Goal: Information Seeking & Learning: Check status

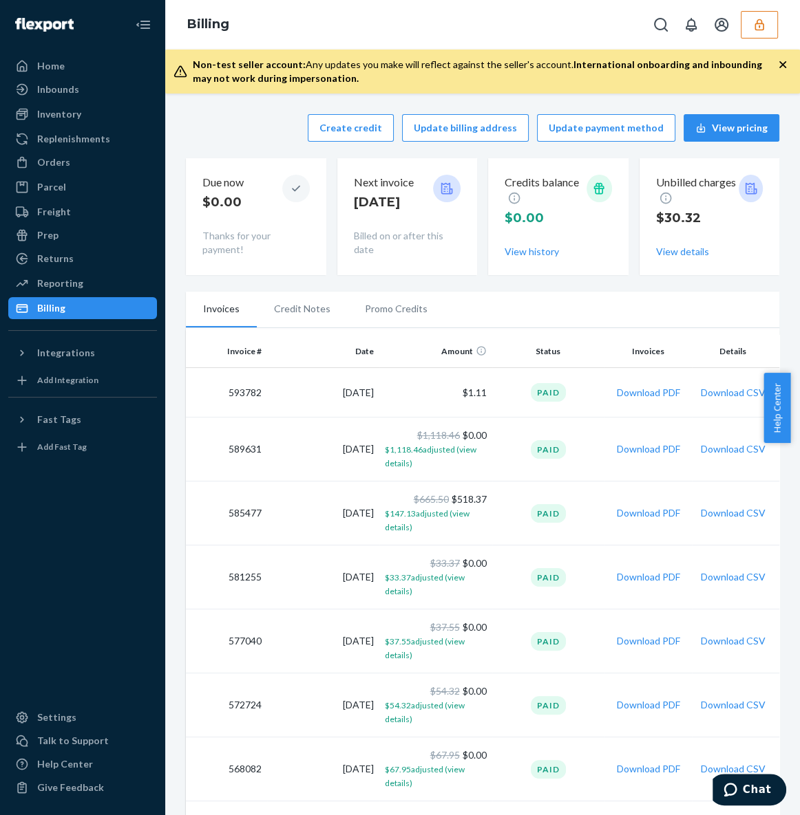
click at [303, 312] on li "Credit Notes" at bounding box center [302, 309] width 91 height 34
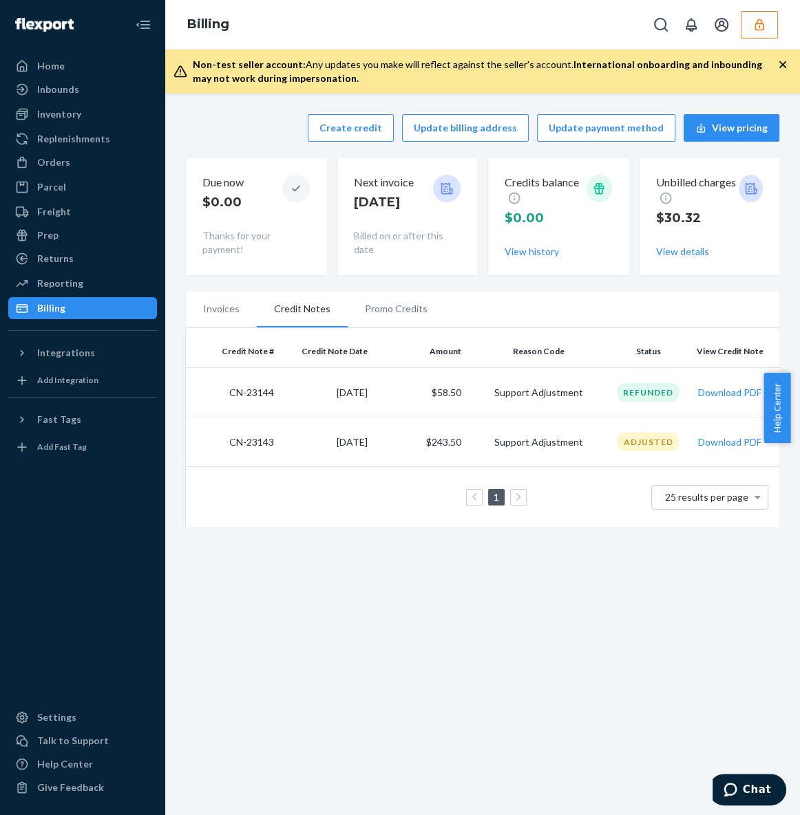
click at [374, 318] on li "Promo Credits" at bounding box center [395, 309] width 97 height 34
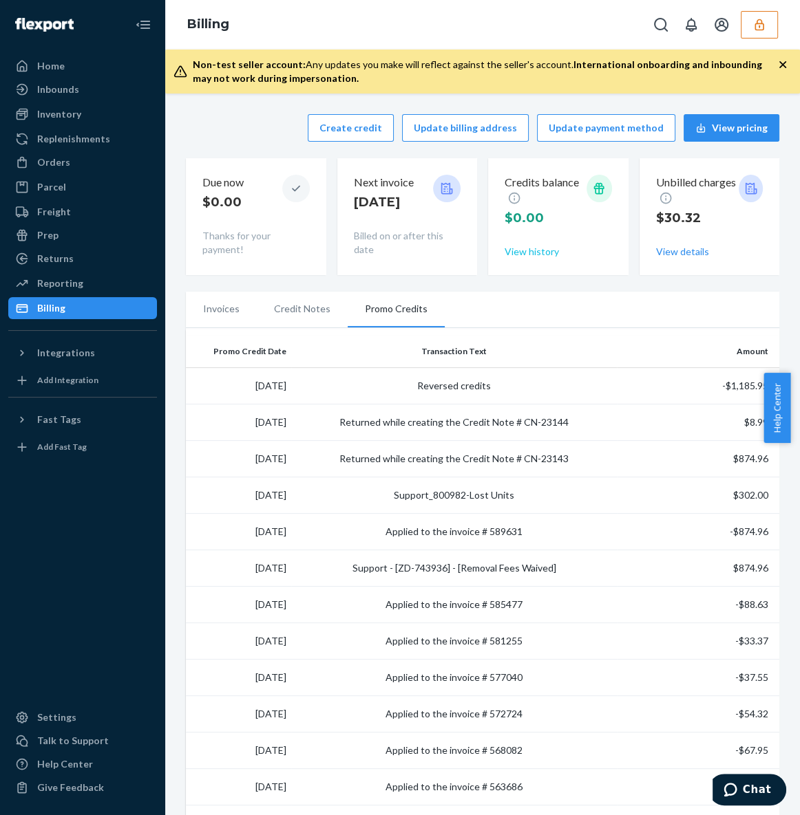
click at [537, 254] on button "View history" at bounding box center [531, 252] width 54 height 14
drag, startPoint x: 699, startPoint y: 395, endPoint x: 751, endPoint y: 395, distance: 52.3
click at [751, 395] on td "-$1,185.95" at bounding box center [698, 386] width 162 height 36
click at [715, 427] on td "$8.99" at bounding box center [698, 423] width 162 height 36
click at [85, 286] on div "Reporting" at bounding box center [83, 283] width 146 height 19
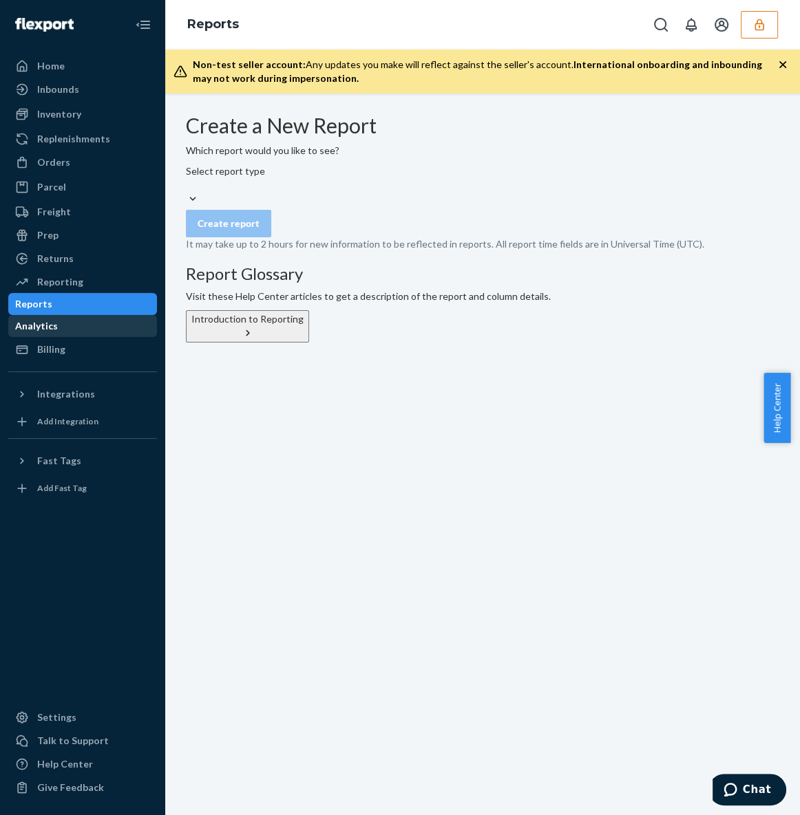
click at [58, 330] on div "Analytics" at bounding box center [36, 326] width 43 height 14
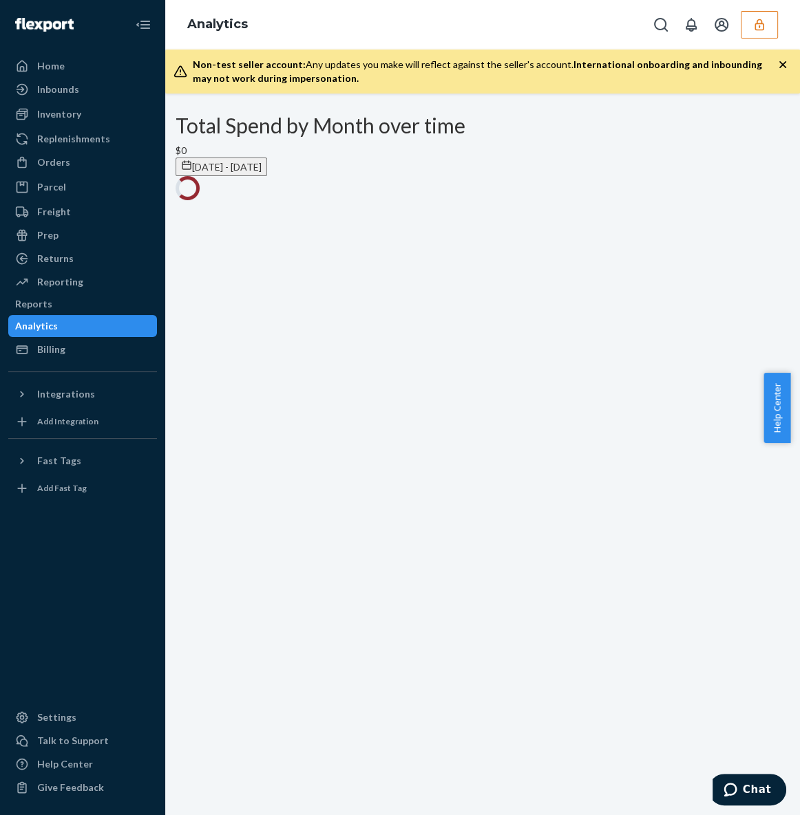
click at [267, 158] on button "[DATE] - [DATE]" at bounding box center [221, 167] width 92 height 19
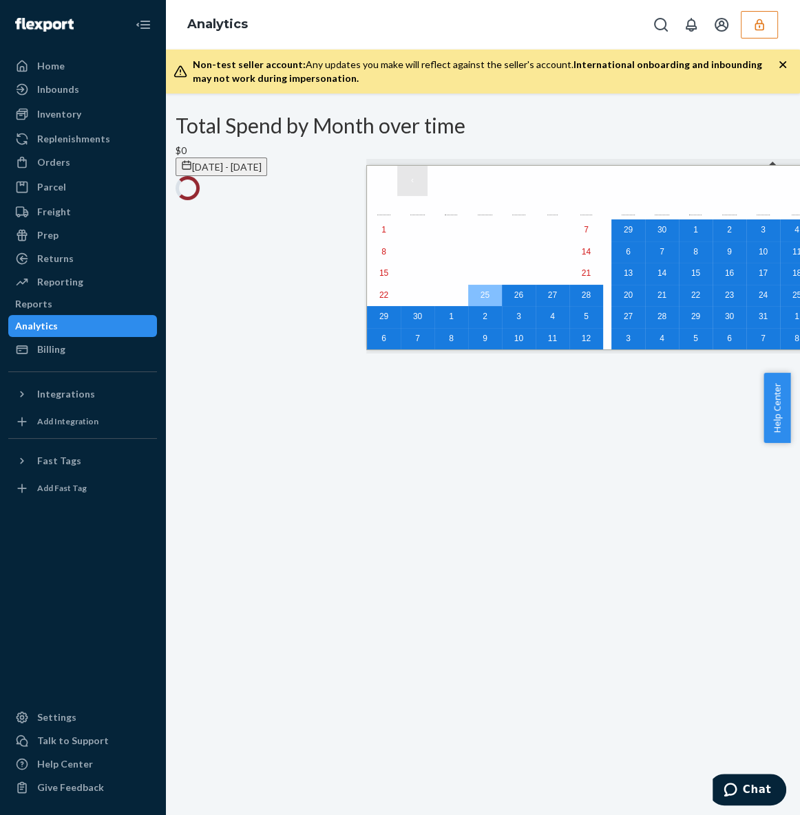
click at [411, 180] on button "‹" at bounding box center [412, 181] width 30 height 30
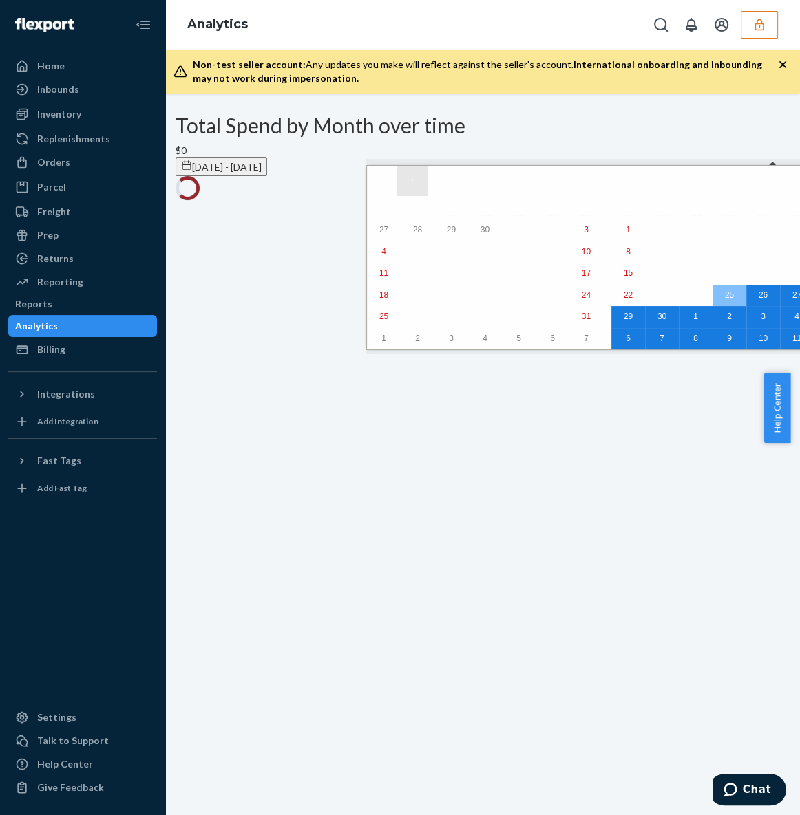
click at [411, 180] on button "‹" at bounding box center [412, 181] width 30 height 30
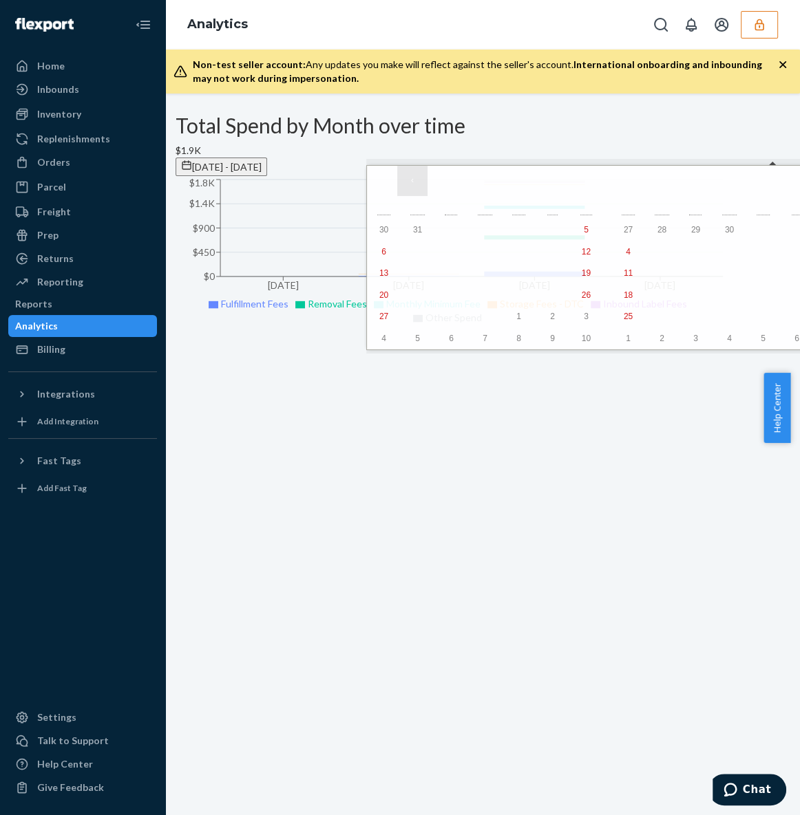
click at [411, 180] on button "‹" at bounding box center [412, 181] width 30 height 30
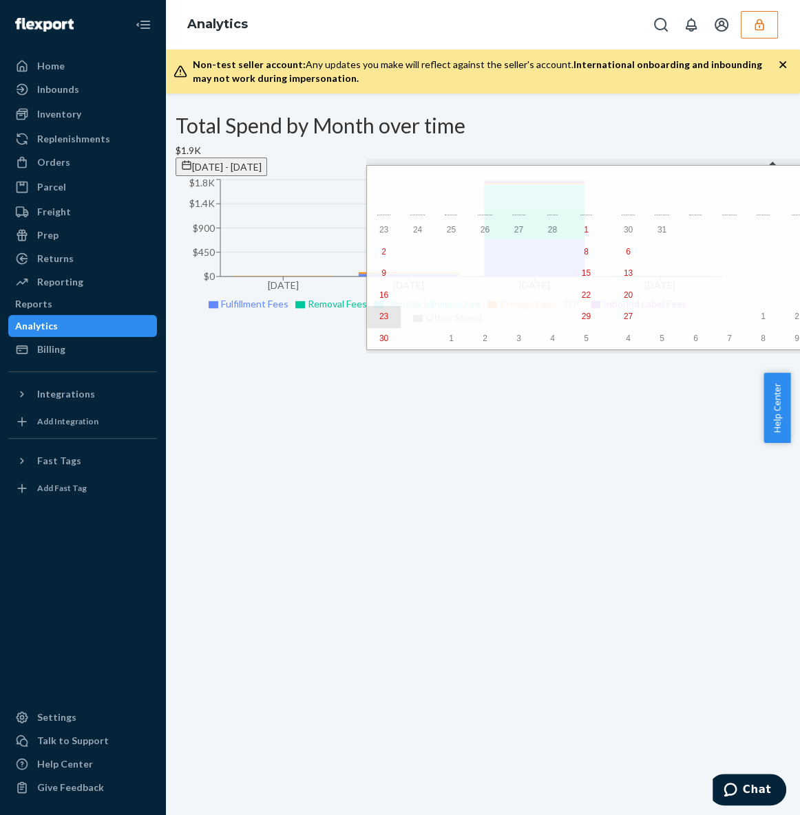
click at [387, 322] on button "23" at bounding box center [384, 317] width 34 height 22
click at [786, 182] on button "›" at bounding box center [801, 181] width 30 height 30
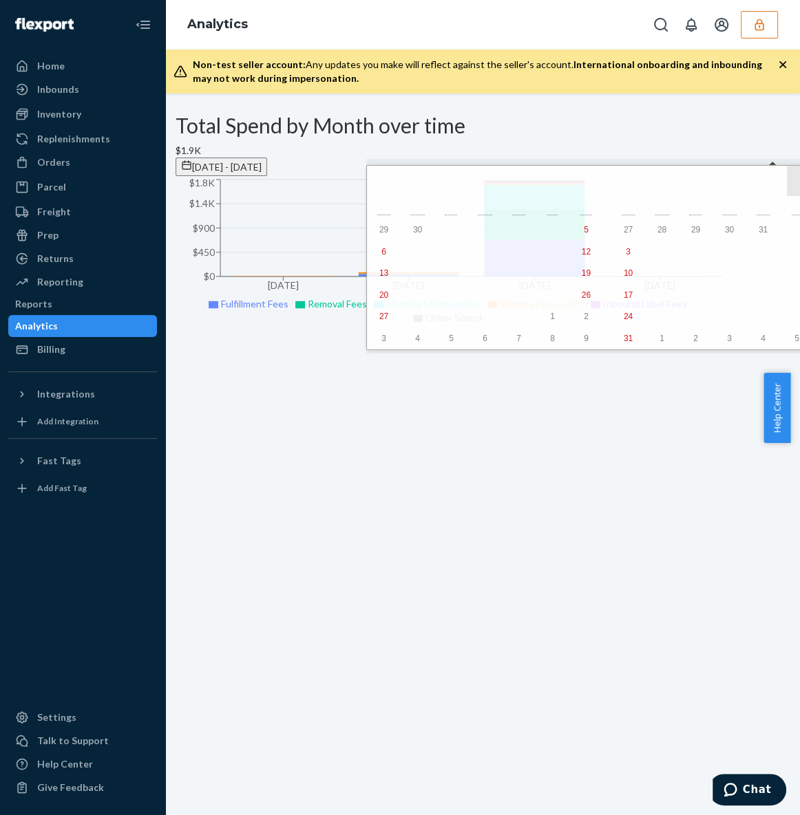
click at [786, 182] on button "›" at bounding box center [801, 181] width 30 height 30
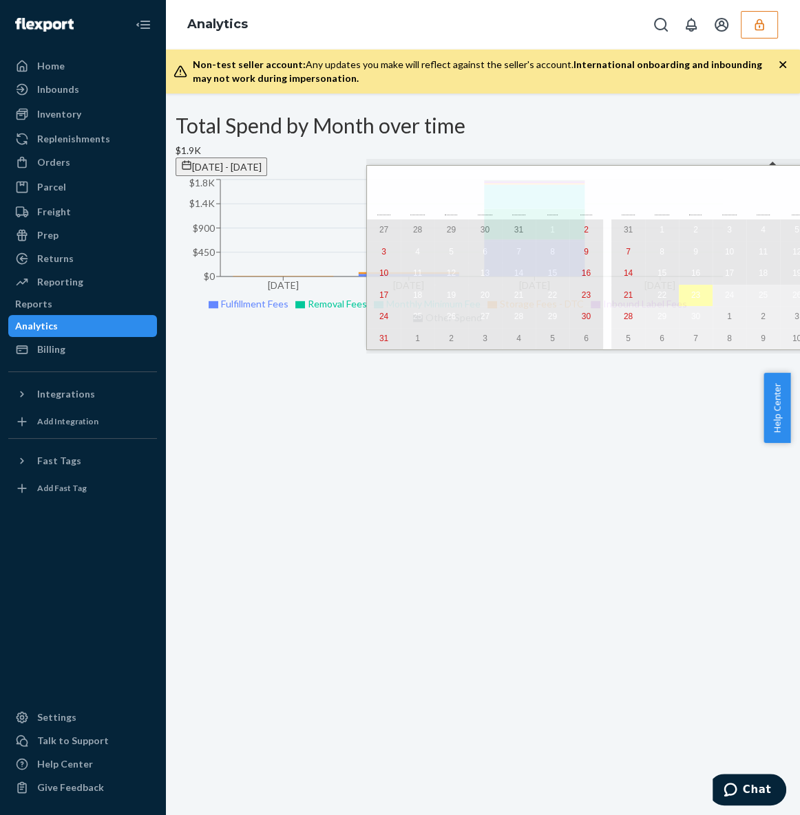
click at [691, 300] on abbr "23" at bounding box center [695, 295] width 9 height 10
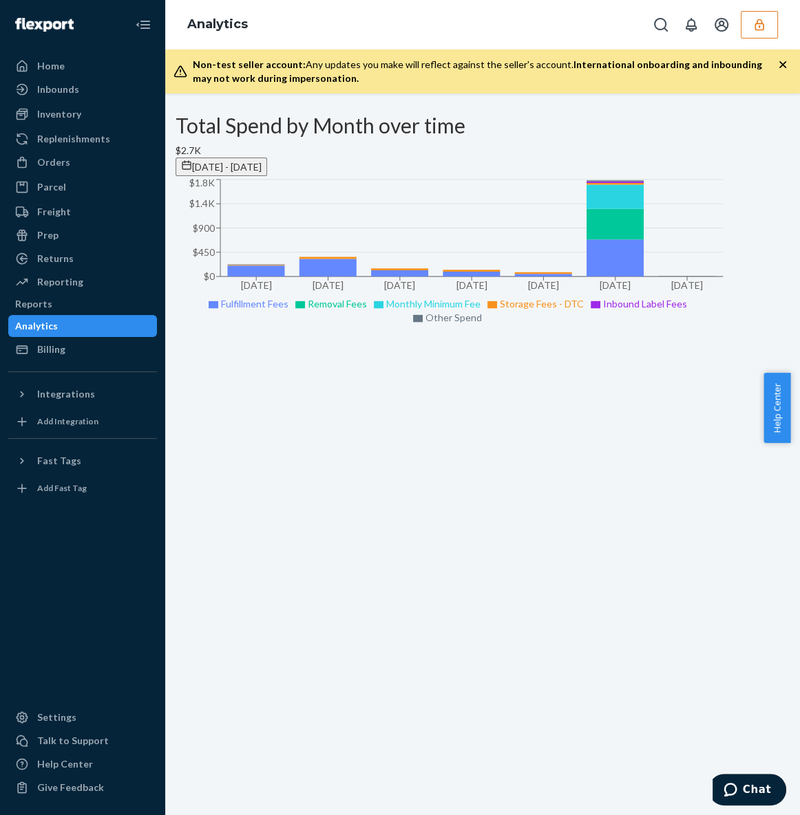
click at [760, 30] on icon "button" at bounding box center [759, 25] width 14 height 14
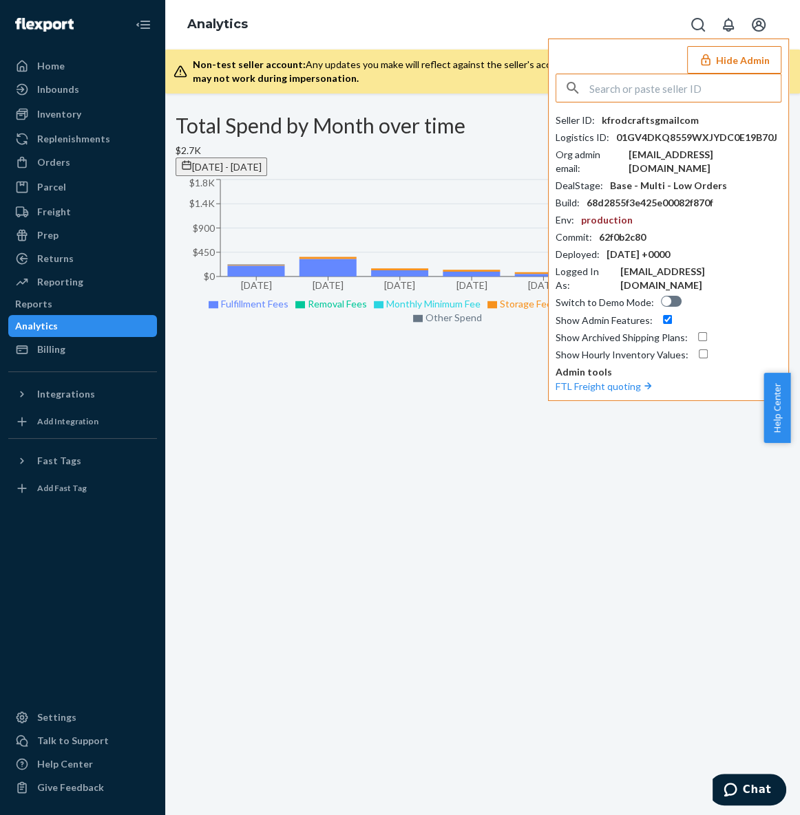
click at [760, 30] on icon "Open account menu" at bounding box center [758, 25] width 14 height 14
click at [498, 28] on div "Analytics Settings Log out Hide Admin Seller ID : kfrodcraftsgmailcom Logistics…" at bounding box center [482, 25] width 634 height 50
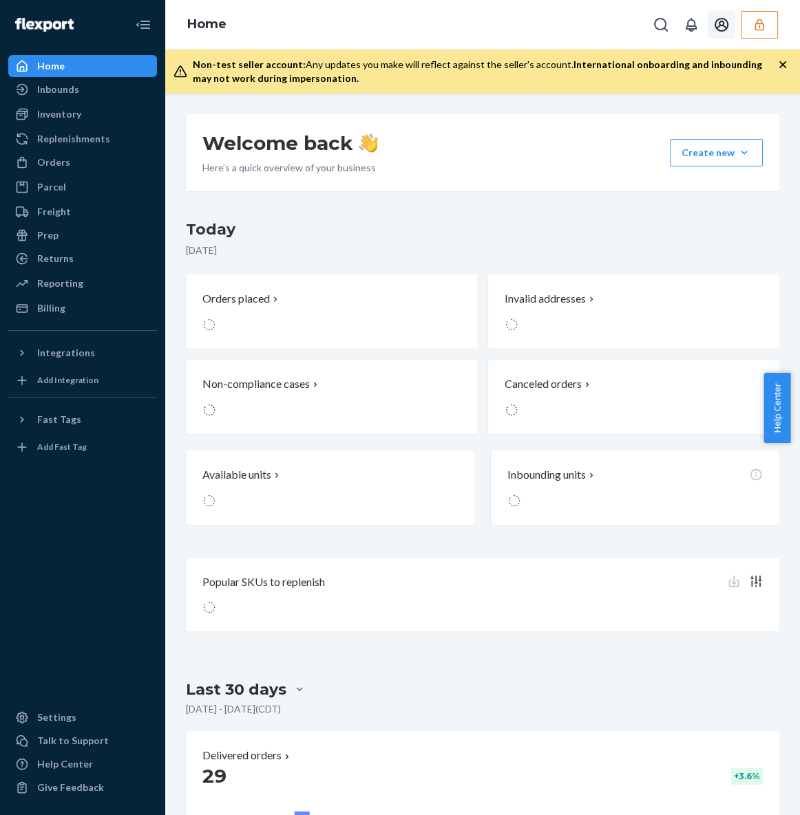
click at [761, 25] on icon "button" at bounding box center [759, 25] width 14 height 14
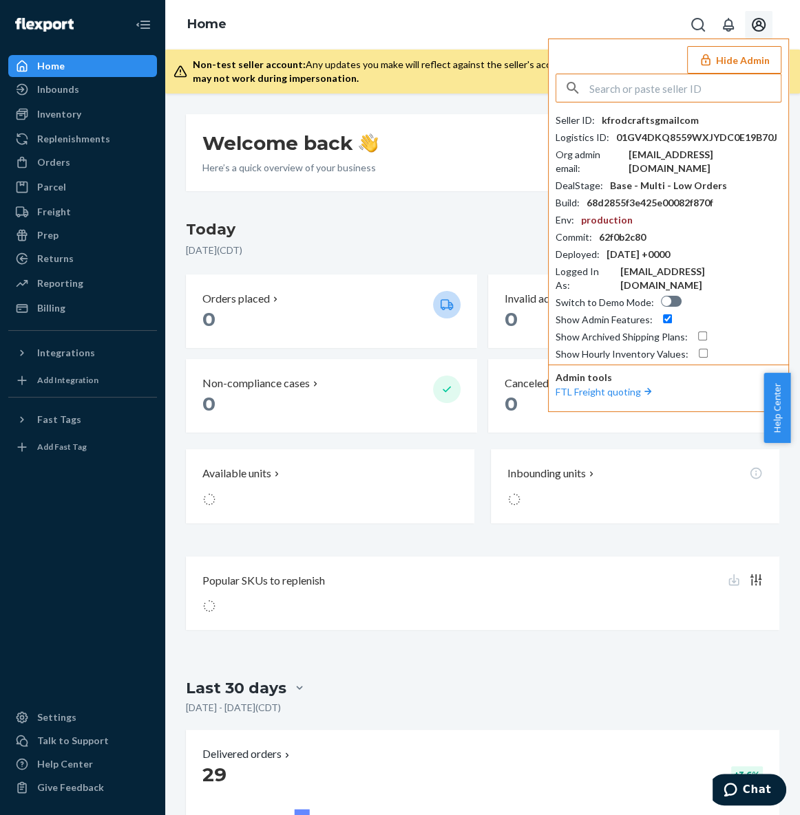
click at [672, 83] on input "text" at bounding box center [684, 88] width 191 height 28
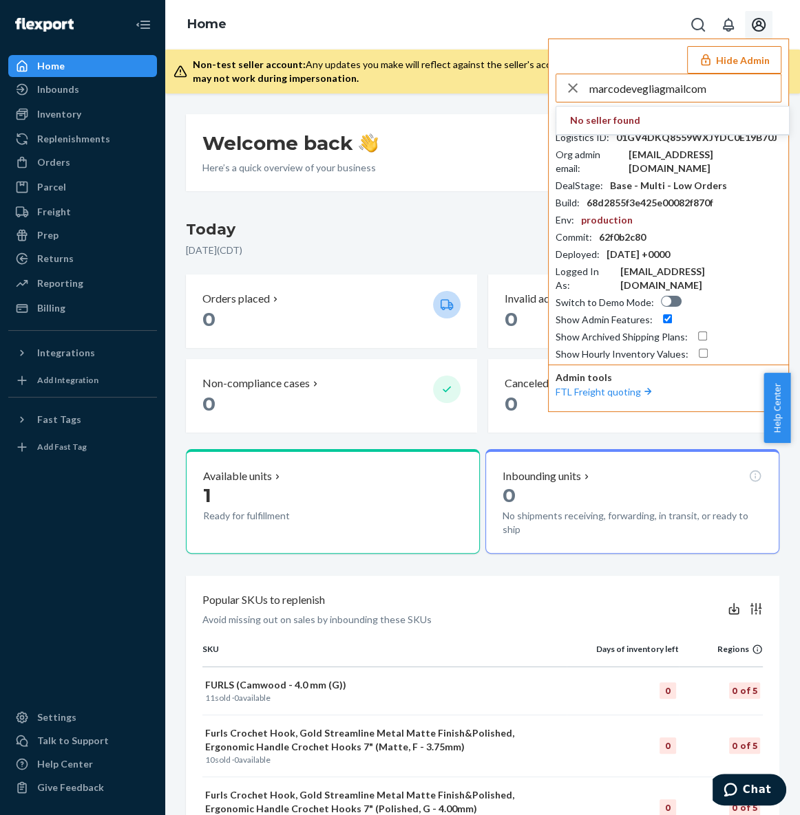
type input "marcodevegliagmailcom"
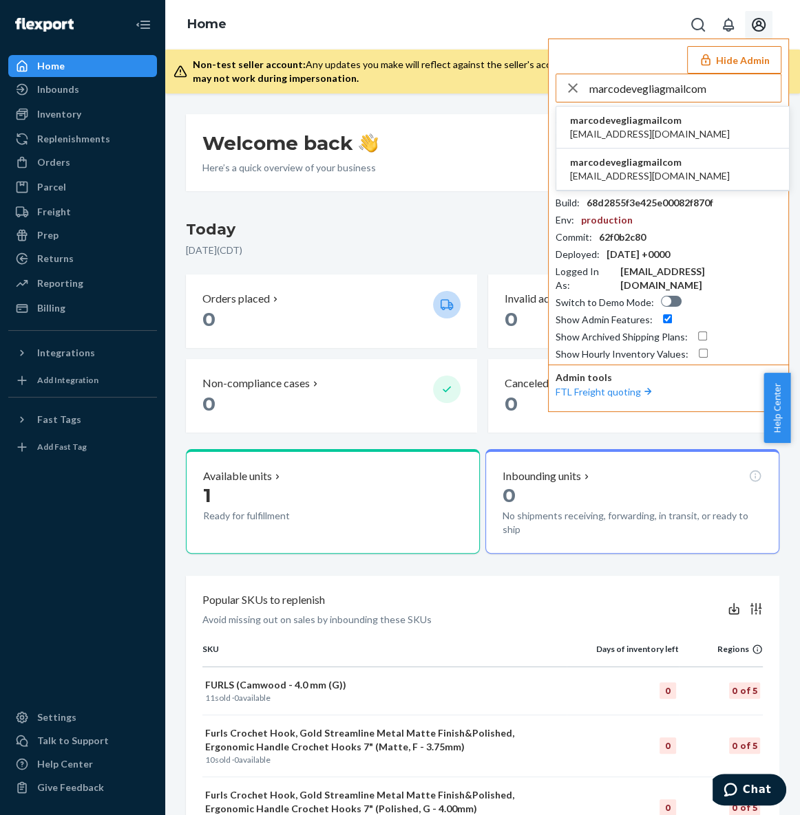
click at [672, 124] on span "marcodevegliagmailcom" at bounding box center [650, 121] width 160 height 14
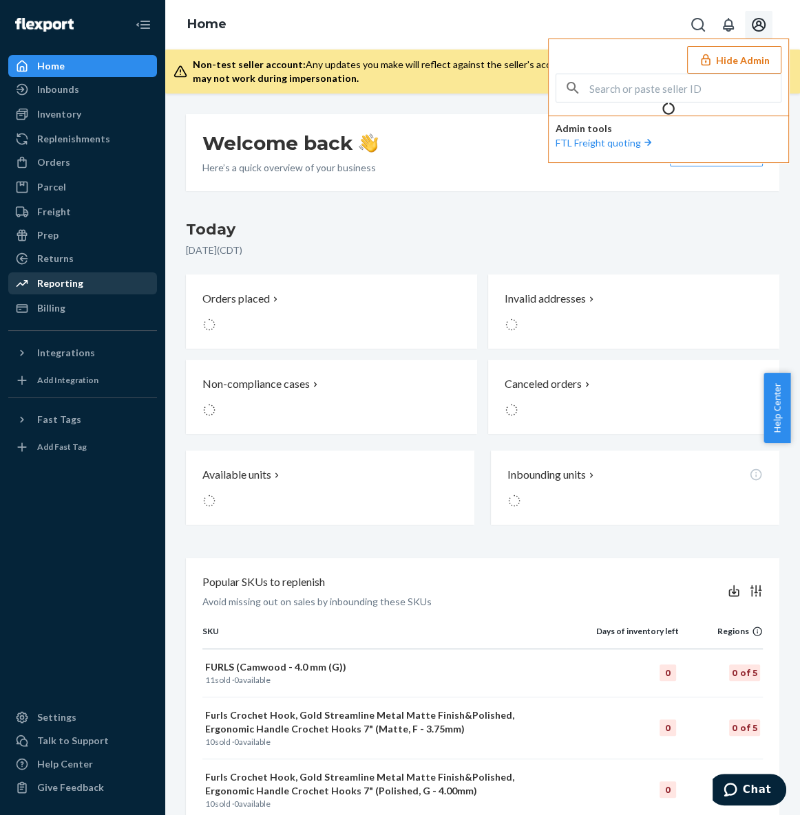
click at [96, 293] on link "Reporting" at bounding box center [82, 283] width 149 height 22
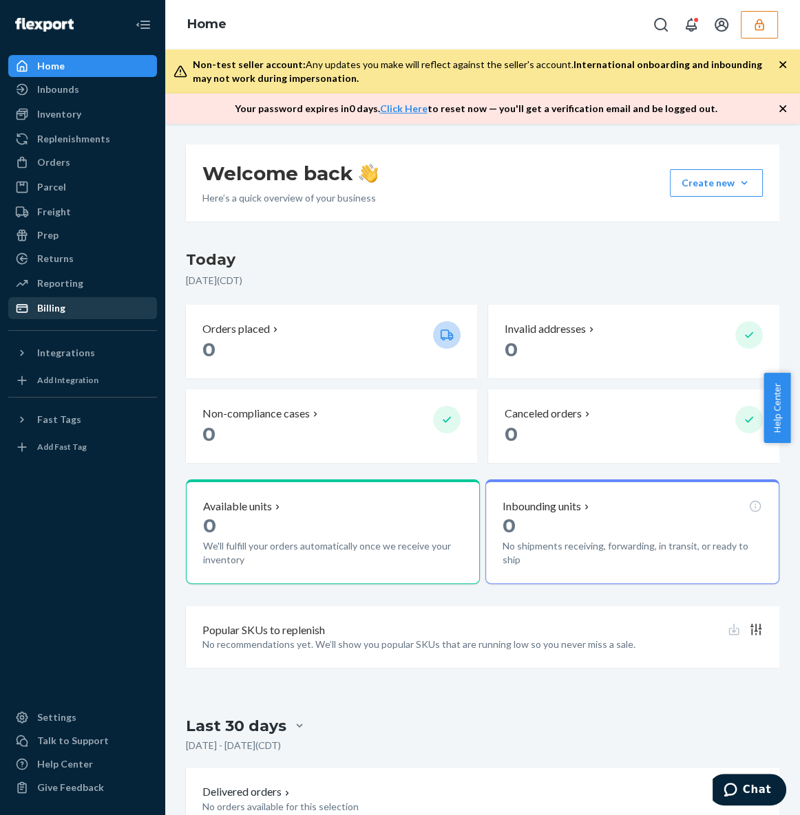
click at [52, 310] on div "Billing" at bounding box center [51, 308] width 28 height 14
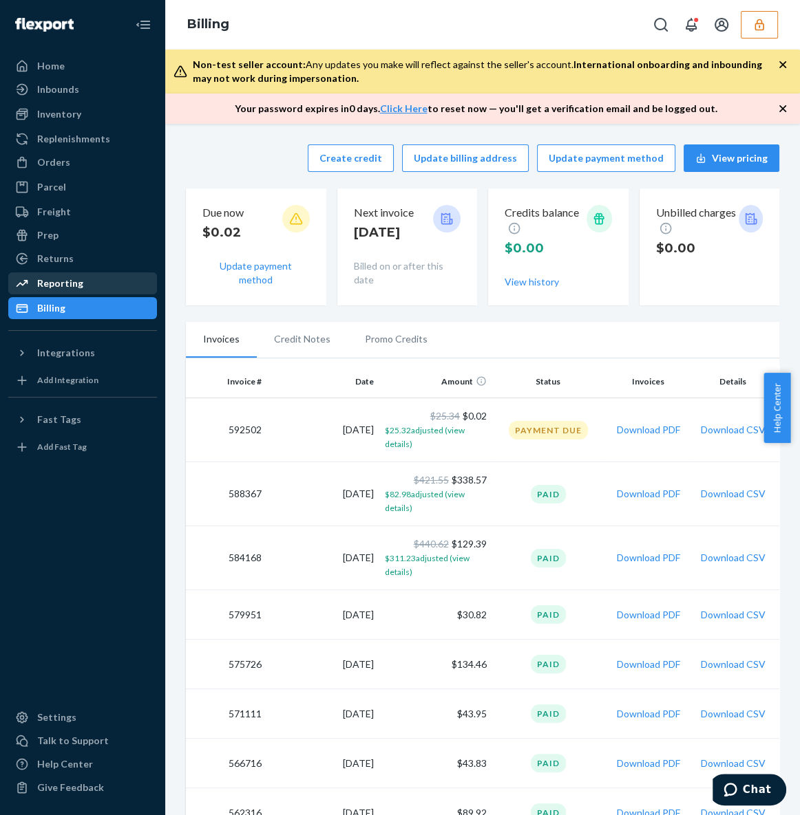
click at [94, 279] on div "Reporting" at bounding box center [83, 283] width 146 height 19
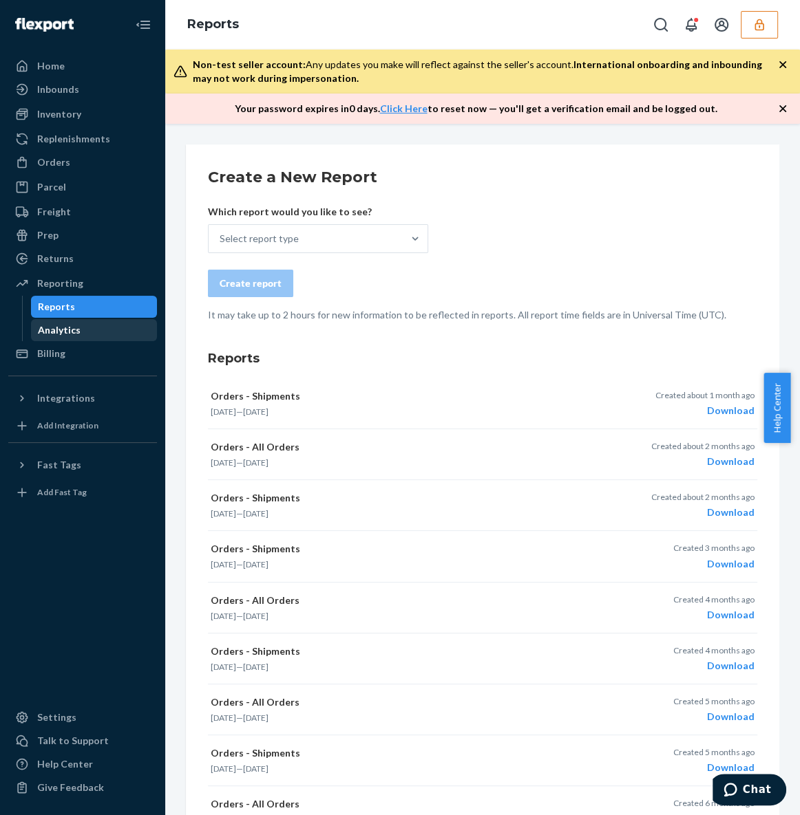
click at [91, 335] on div "Analytics" at bounding box center [94, 330] width 124 height 19
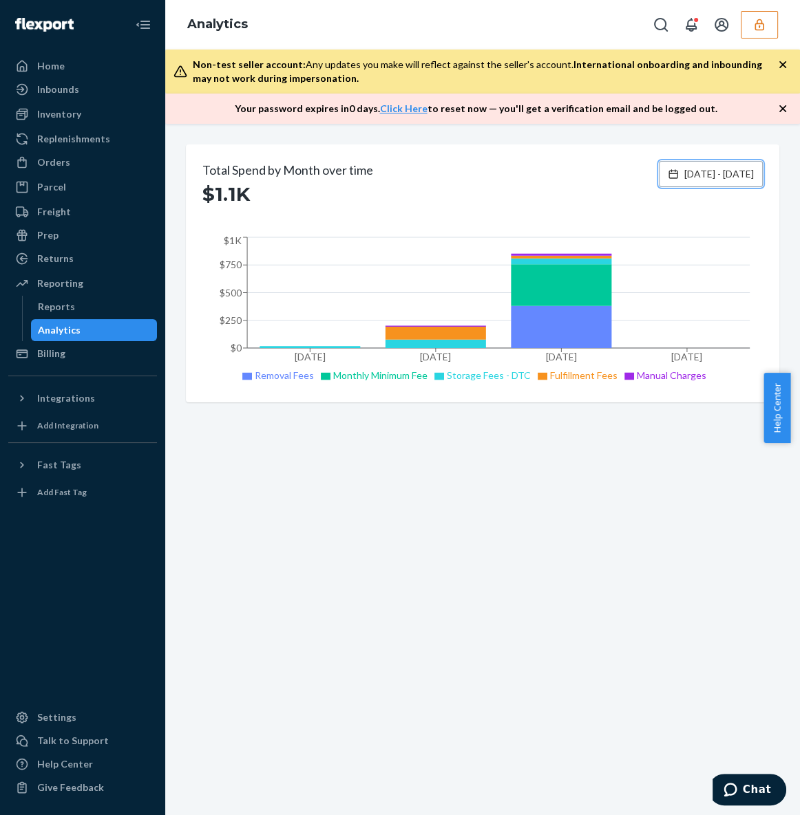
click at [708, 176] on span "[DATE] - [DATE]" at bounding box center [718, 174] width 69 height 14
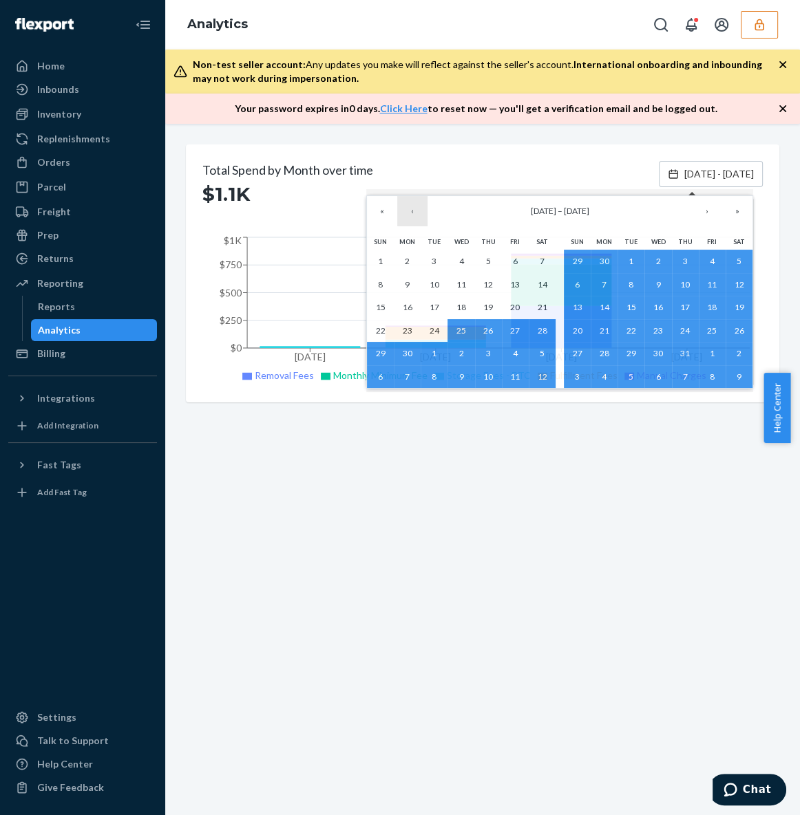
click at [408, 208] on button "‹" at bounding box center [412, 211] width 30 height 30
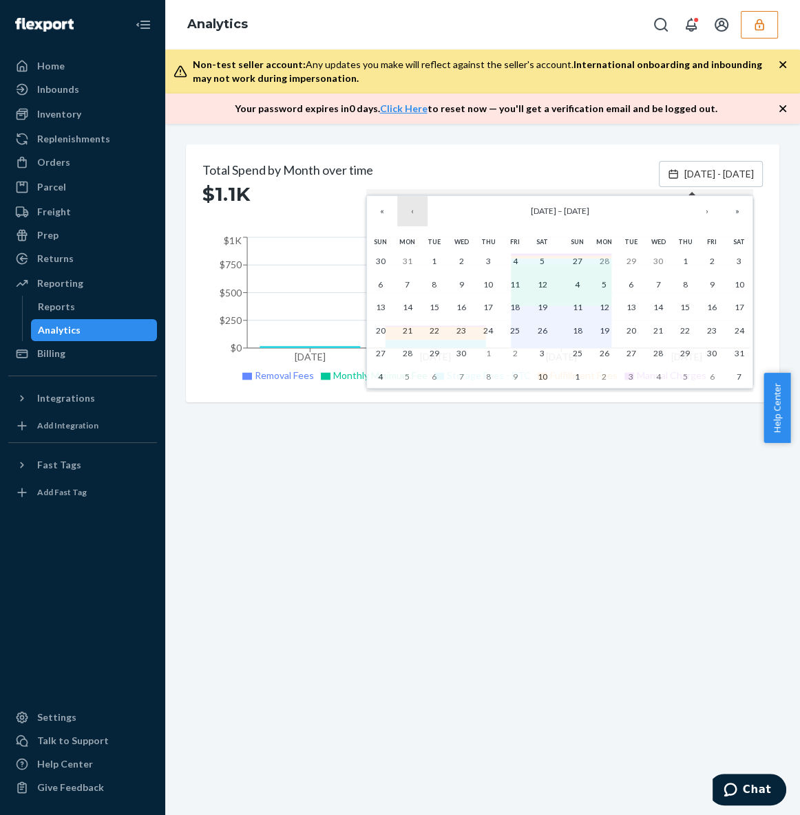
click at [411, 215] on button "‹" at bounding box center [412, 211] width 30 height 30
click at [541, 265] on abbr "1" at bounding box center [541, 261] width 5 height 10
click at [712, 213] on button "›" at bounding box center [707, 211] width 30 height 30
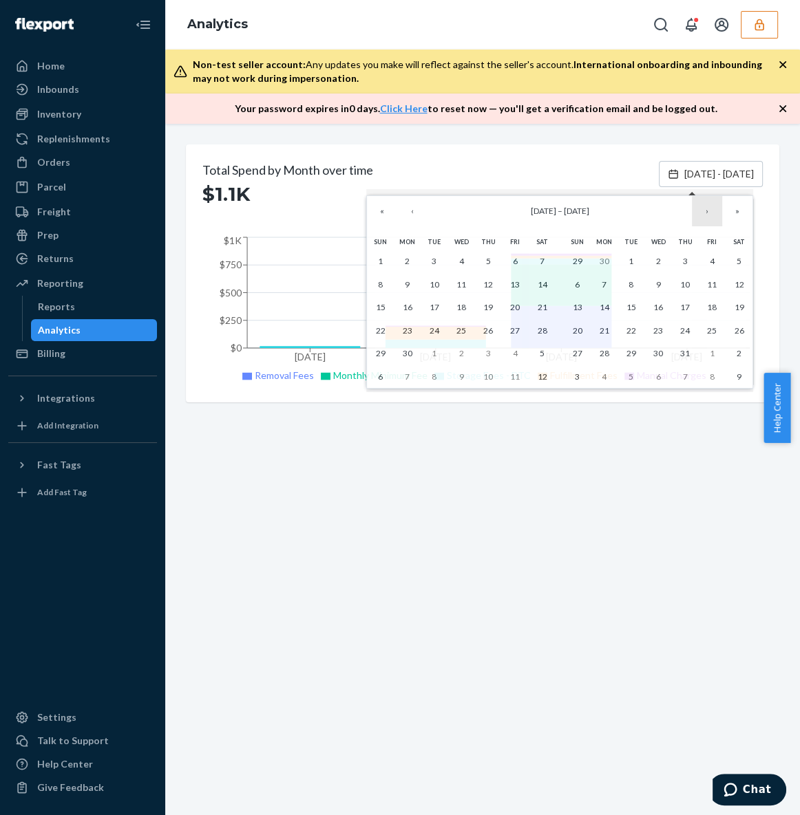
click at [712, 213] on button "›" at bounding box center [707, 211] width 30 height 30
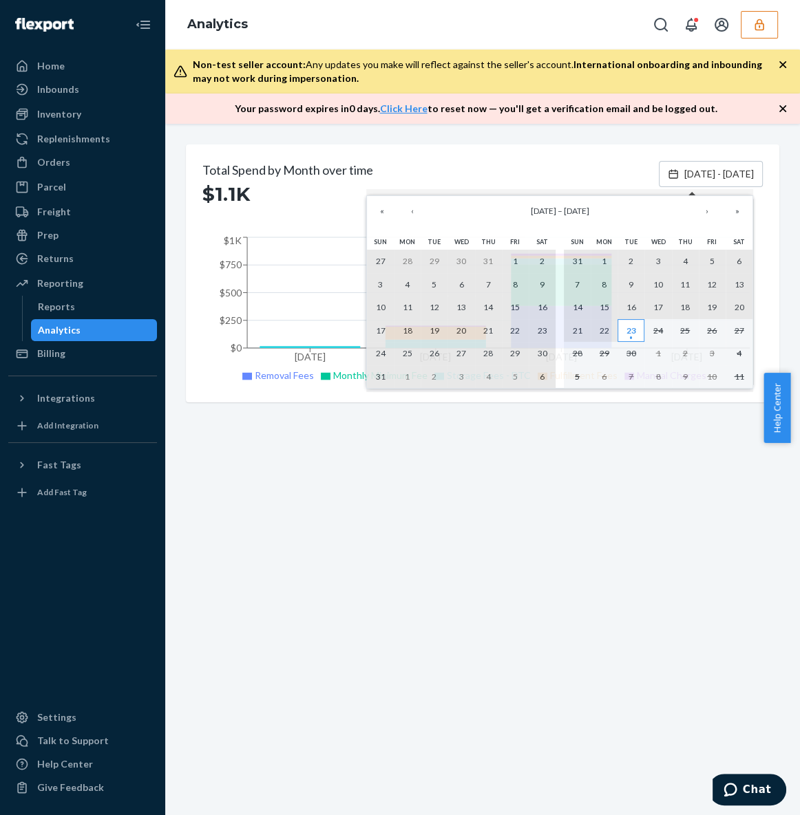
click at [628, 334] on abbr "23" at bounding box center [631, 330] width 10 height 10
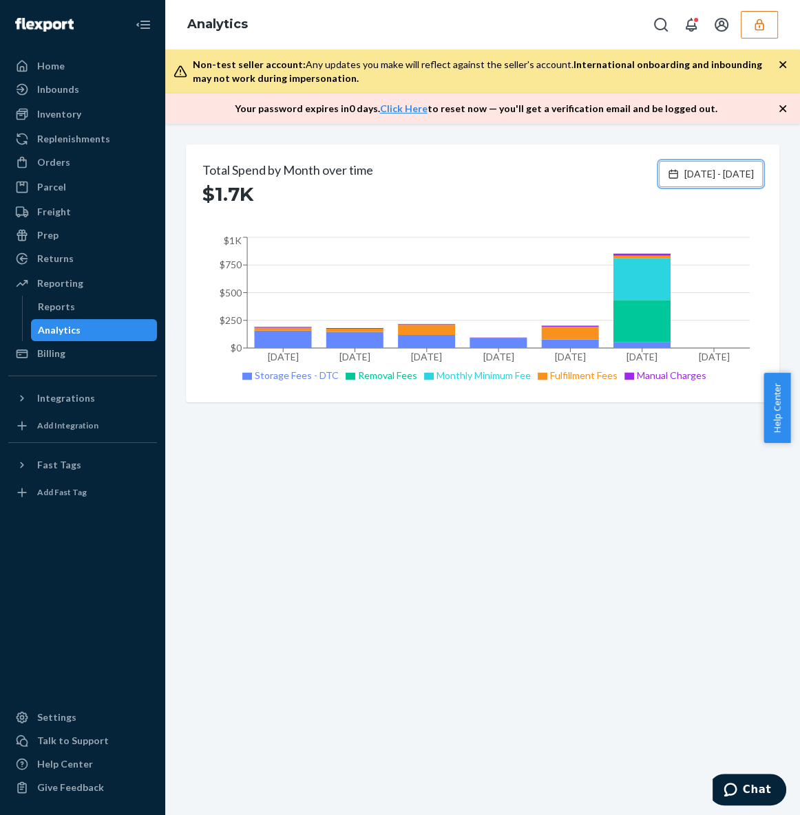
click at [684, 171] on span "[DATE] - [DATE]" at bounding box center [718, 174] width 69 height 14
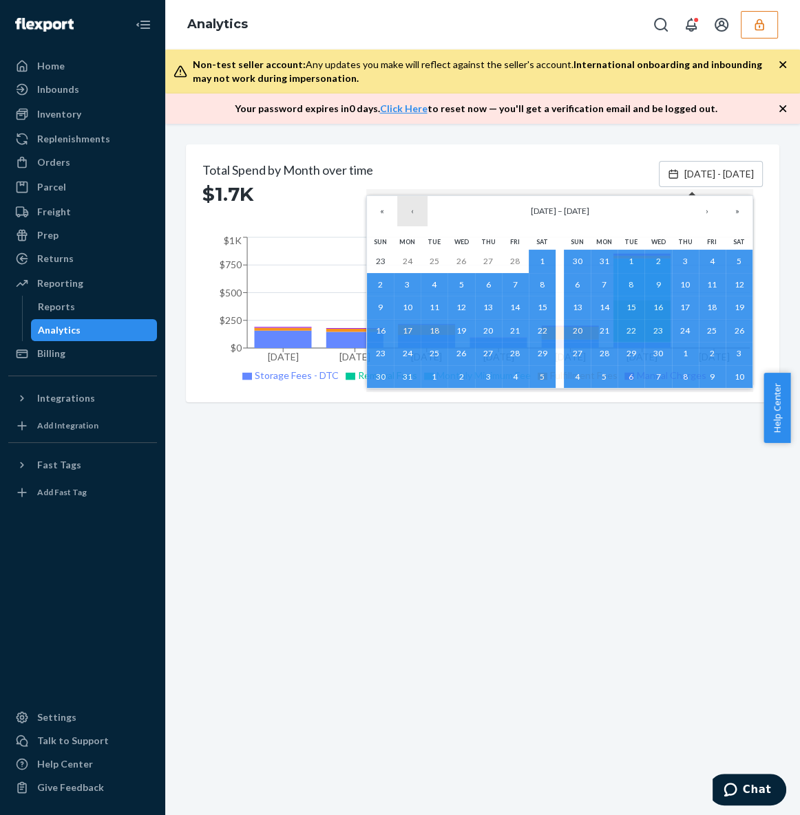
click at [416, 215] on button "‹" at bounding box center [412, 211] width 30 height 30
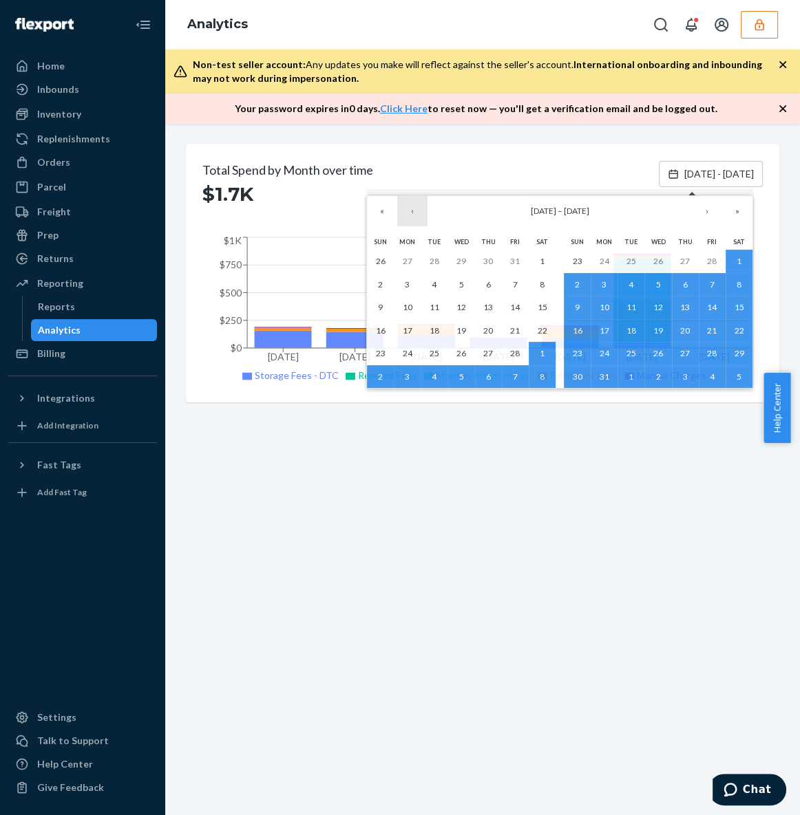
click at [416, 215] on button "‹" at bounding box center [412, 211] width 30 height 30
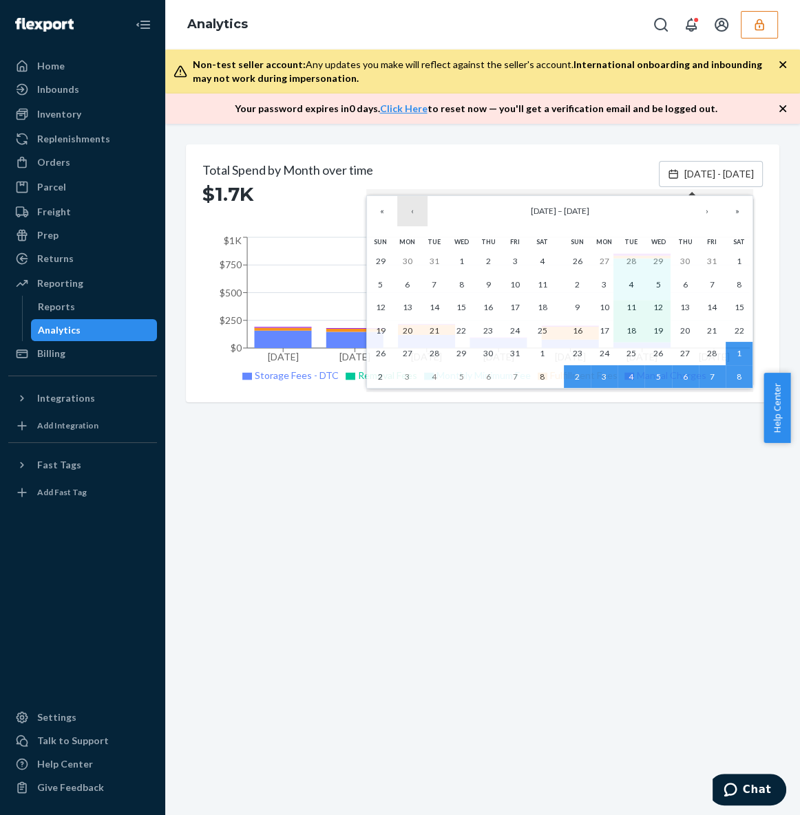
click at [416, 215] on button "‹" at bounding box center [412, 211] width 30 height 30
click at [384, 255] on button "1" at bounding box center [380, 261] width 27 height 23
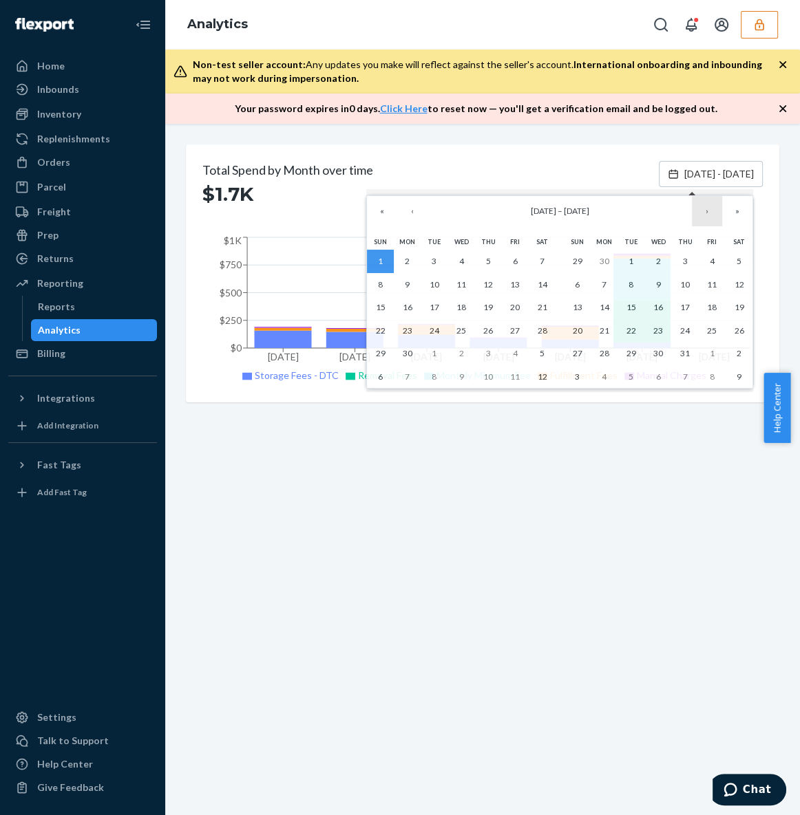
click at [698, 217] on button "›" at bounding box center [707, 211] width 30 height 30
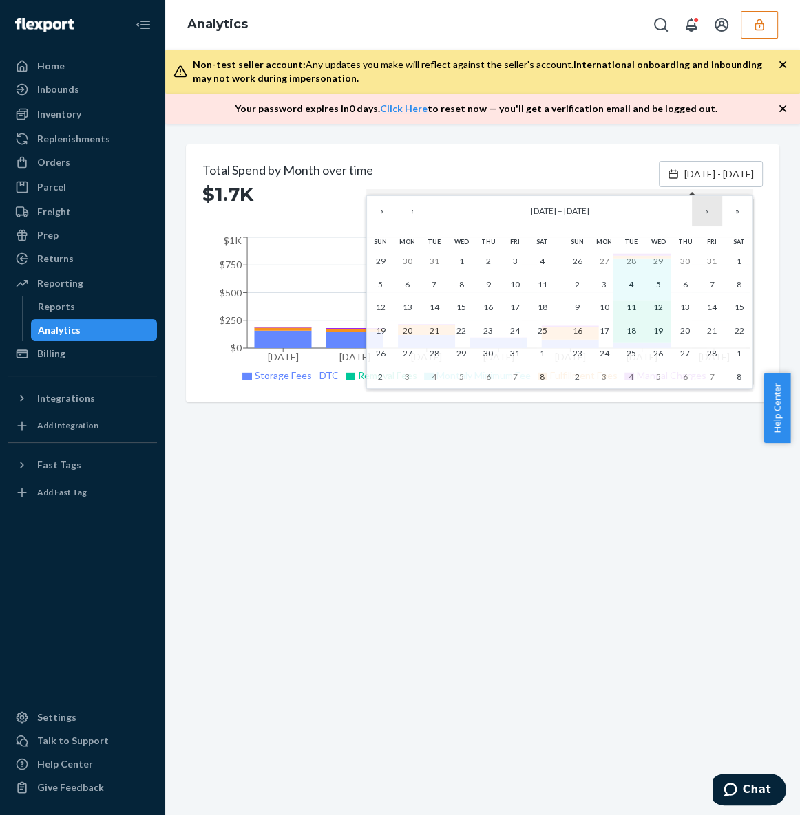
click at [698, 217] on button "›" at bounding box center [707, 211] width 30 height 30
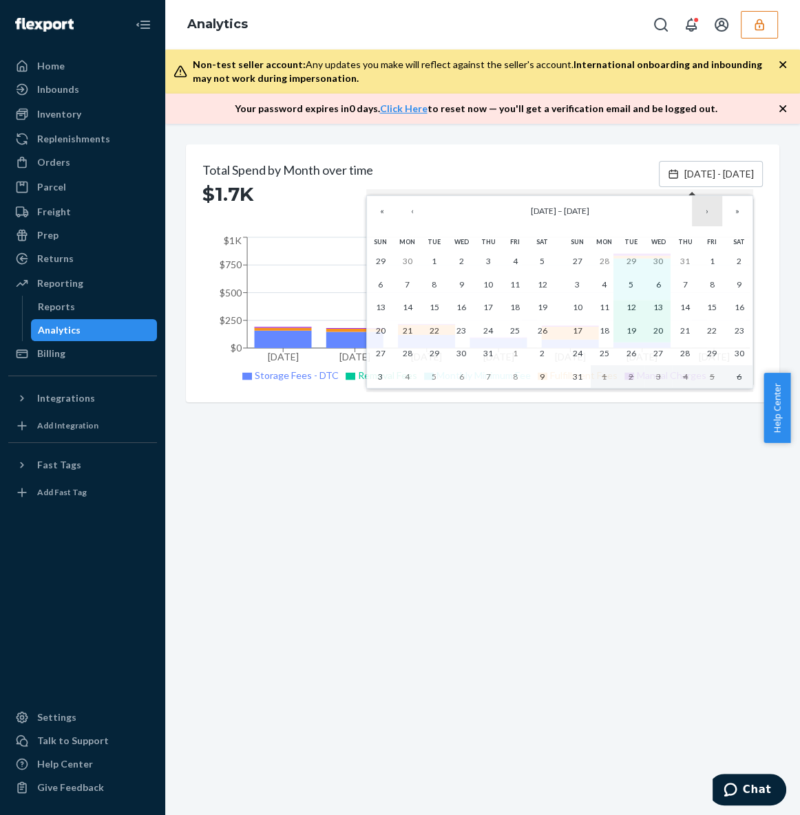
click at [698, 217] on button "›" at bounding box center [707, 211] width 30 height 30
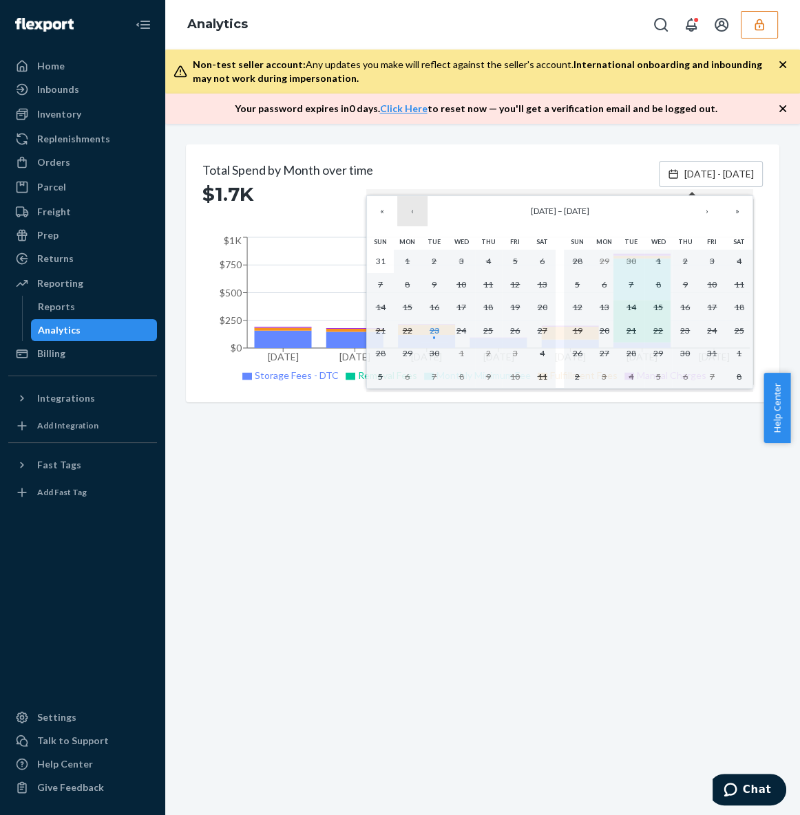
click at [407, 215] on button "‹" at bounding box center [412, 211] width 30 height 30
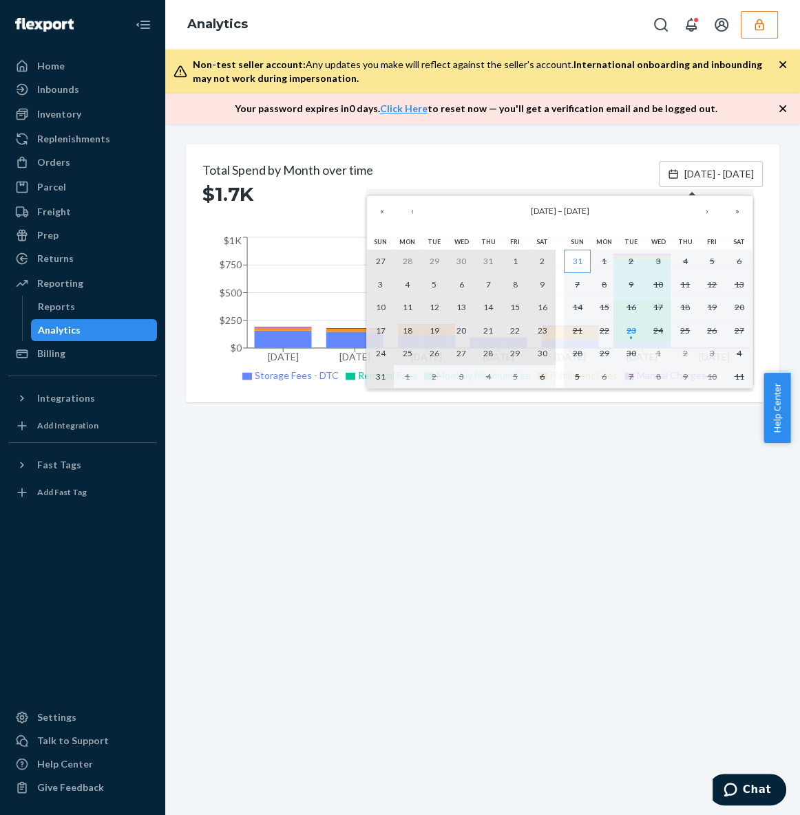
click at [581, 267] on button "31" at bounding box center [577, 261] width 27 height 23
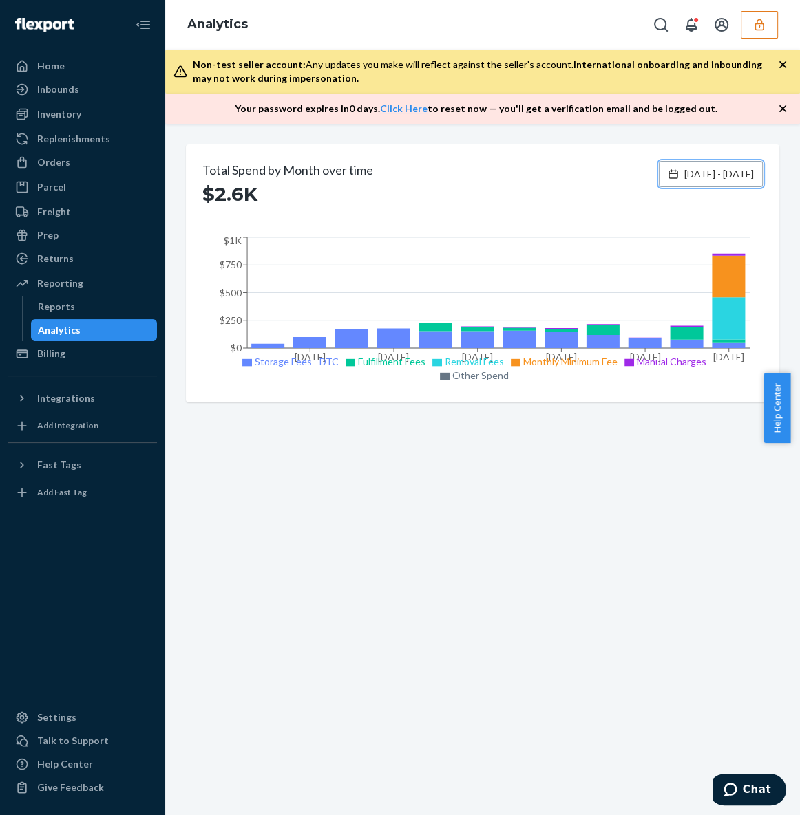
click at [676, 181] on button "[DATE] - [DATE]" at bounding box center [710, 174] width 104 height 26
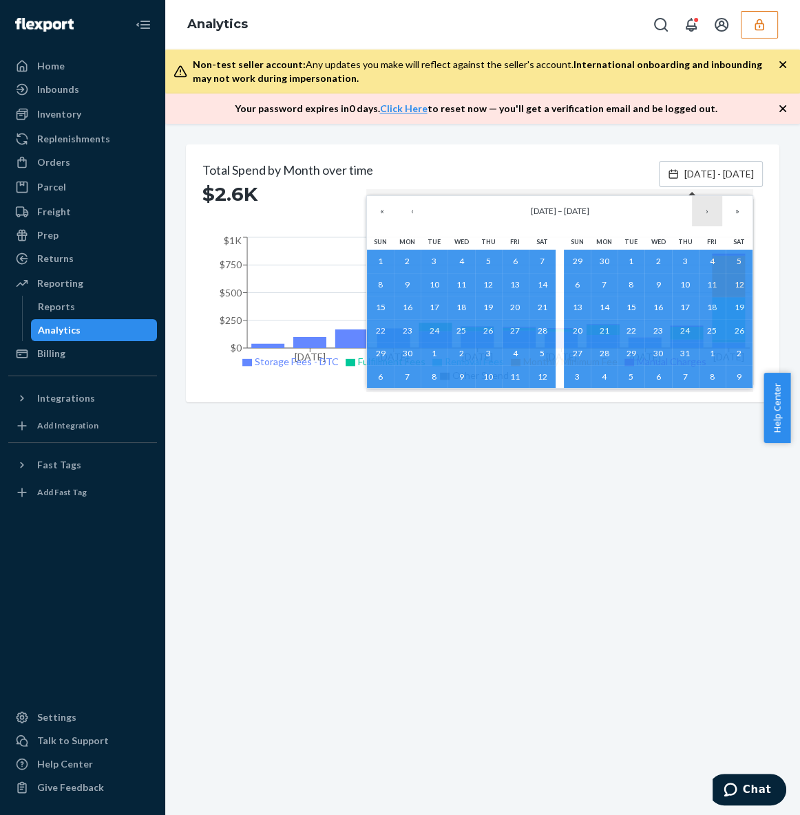
click at [709, 215] on button "›" at bounding box center [707, 211] width 30 height 30
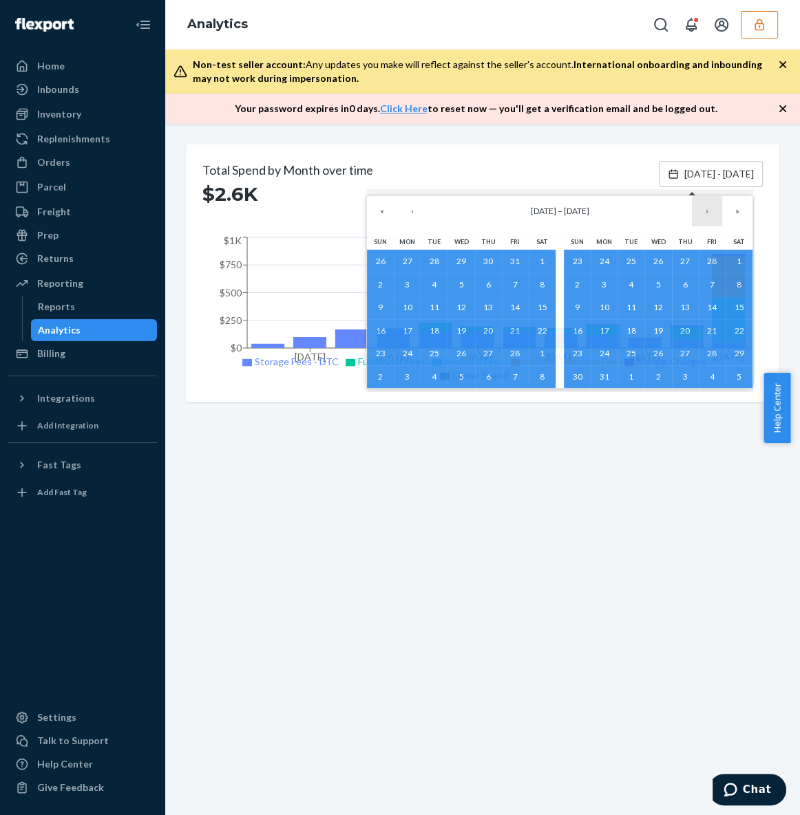
click at [709, 215] on button "›" at bounding box center [707, 211] width 30 height 30
click at [372, 350] on button "23" at bounding box center [380, 353] width 27 height 23
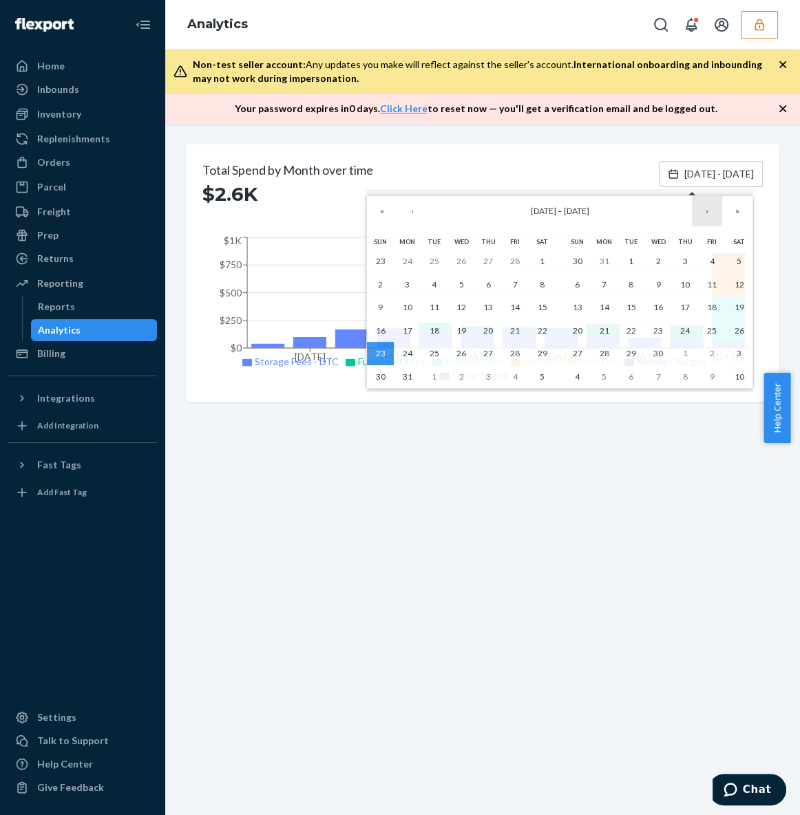
click at [704, 213] on button "›" at bounding box center [707, 211] width 30 height 30
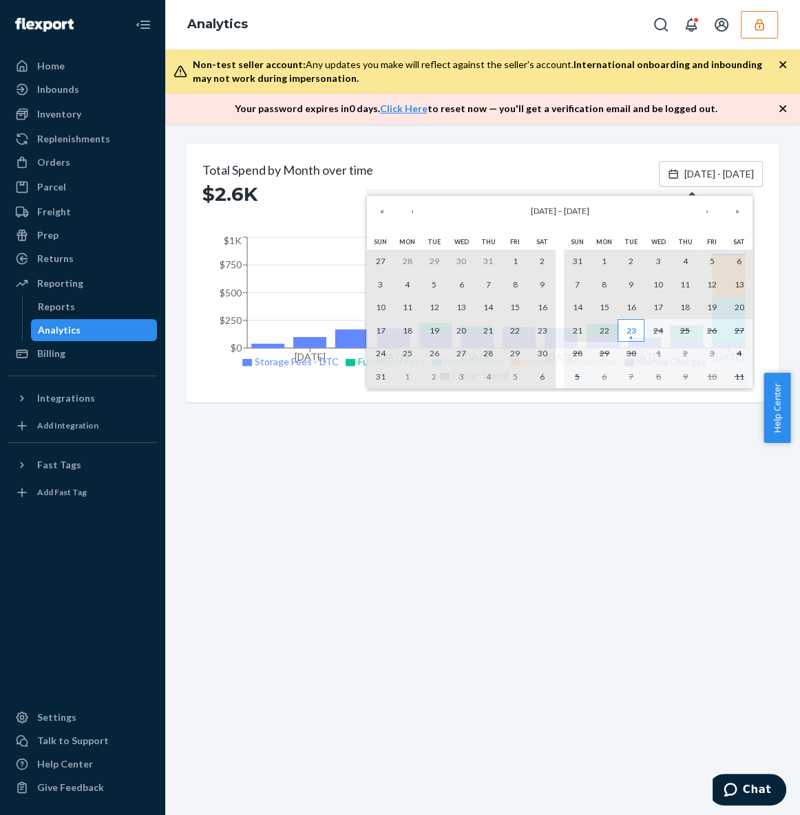
click at [630, 326] on abbr "23" at bounding box center [631, 330] width 10 height 10
